Goal: Transaction & Acquisition: Purchase product/service

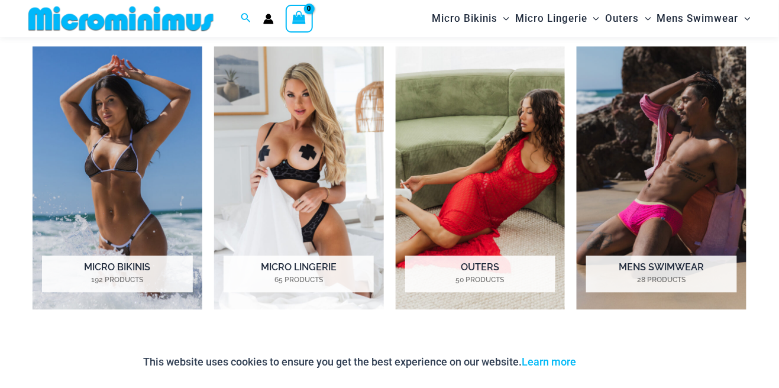
scroll to position [550, 0]
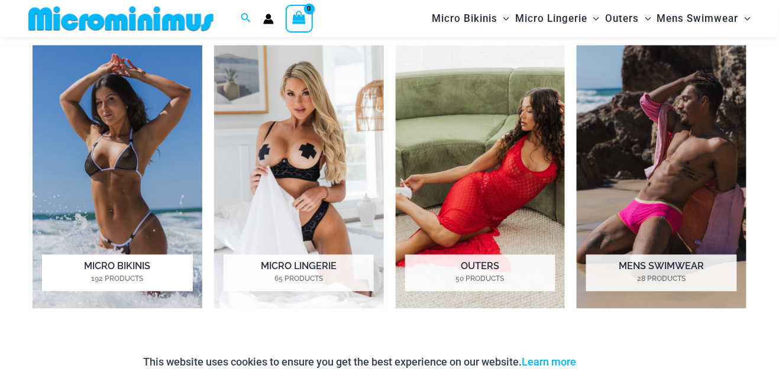
click at [102, 208] on img "Visit product category Micro Bikinis" at bounding box center [118, 177] width 170 height 263
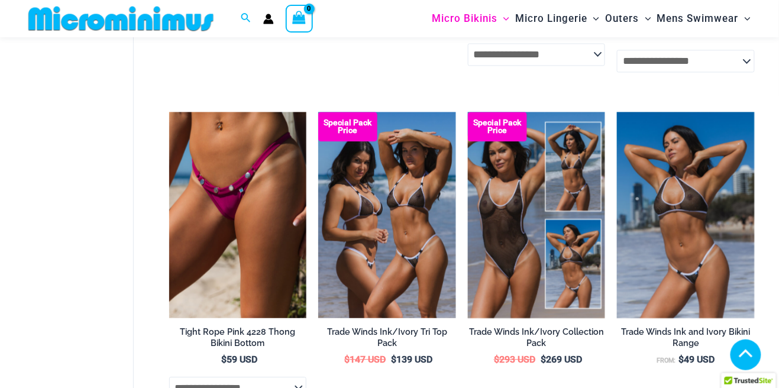
scroll to position [653, 0]
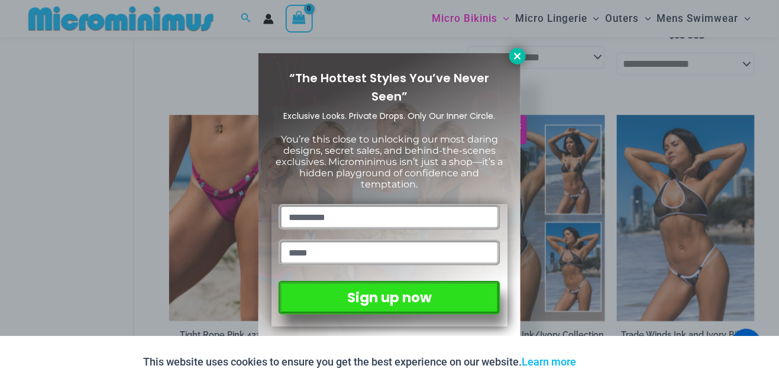
click at [516, 55] on icon at bounding box center [517, 56] width 7 height 7
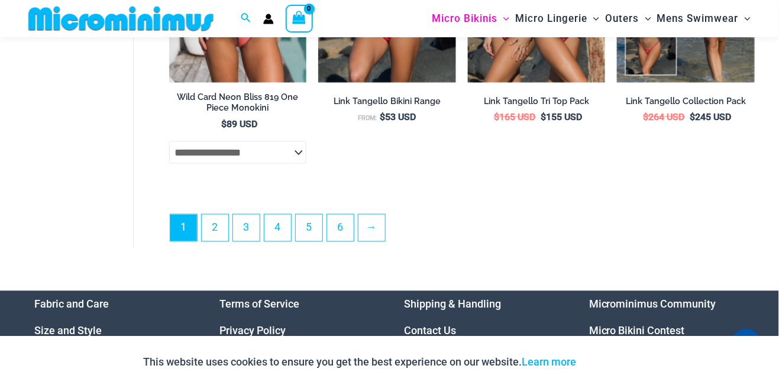
scroll to position [2857, 0]
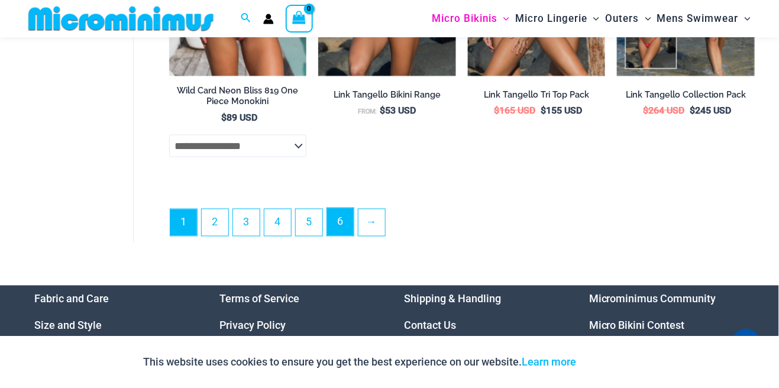
click at [328, 225] on link "6" at bounding box center [340, 222] width 27 height 28
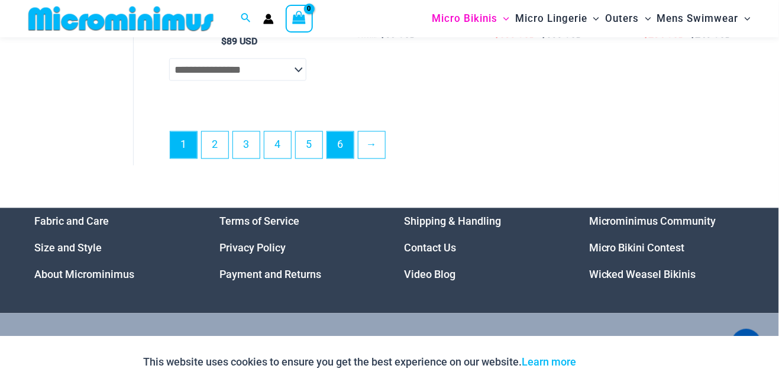
scroll to position [2952, 0]
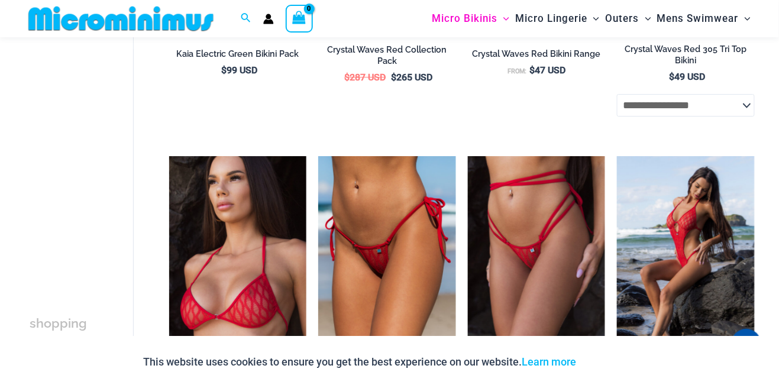
scroll to position [2263, 0]
